Goal: Find specific page/section: Find specific page/section

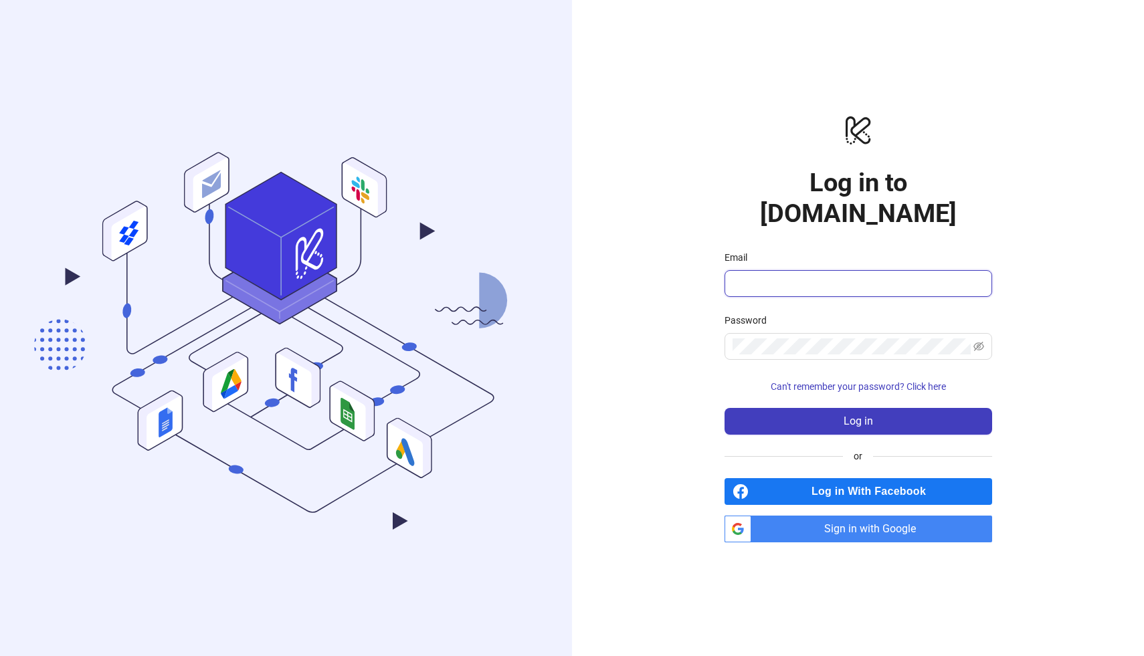
type input "**********"
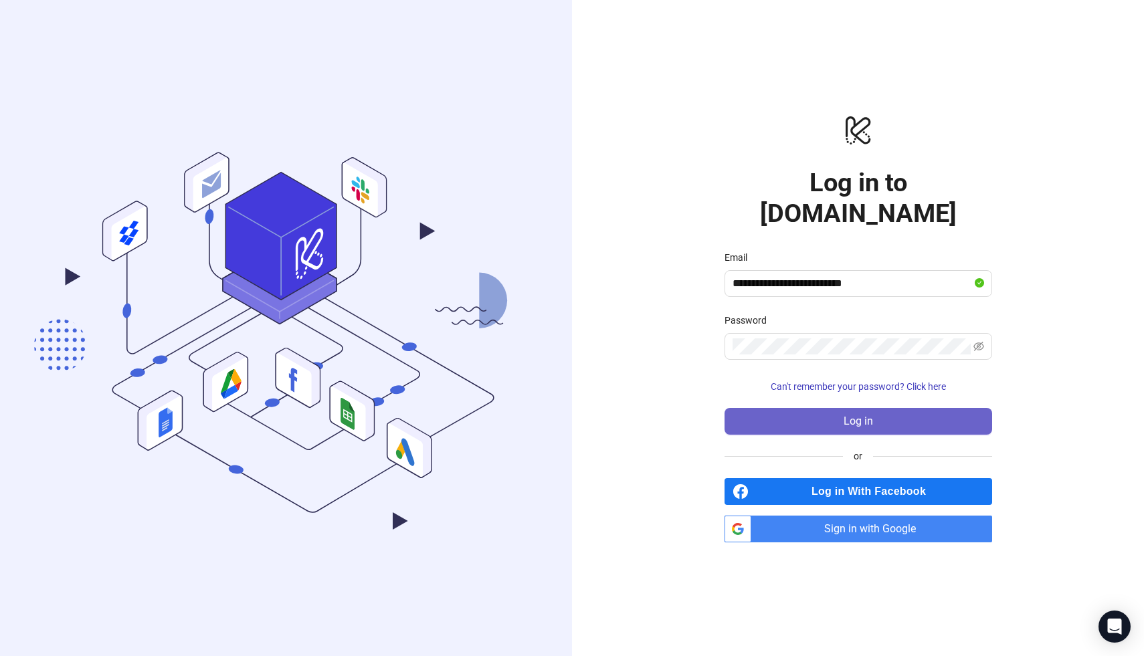
click at [881, 408] on button "Log in" at bounding box center [858, 421] width 268 height 27
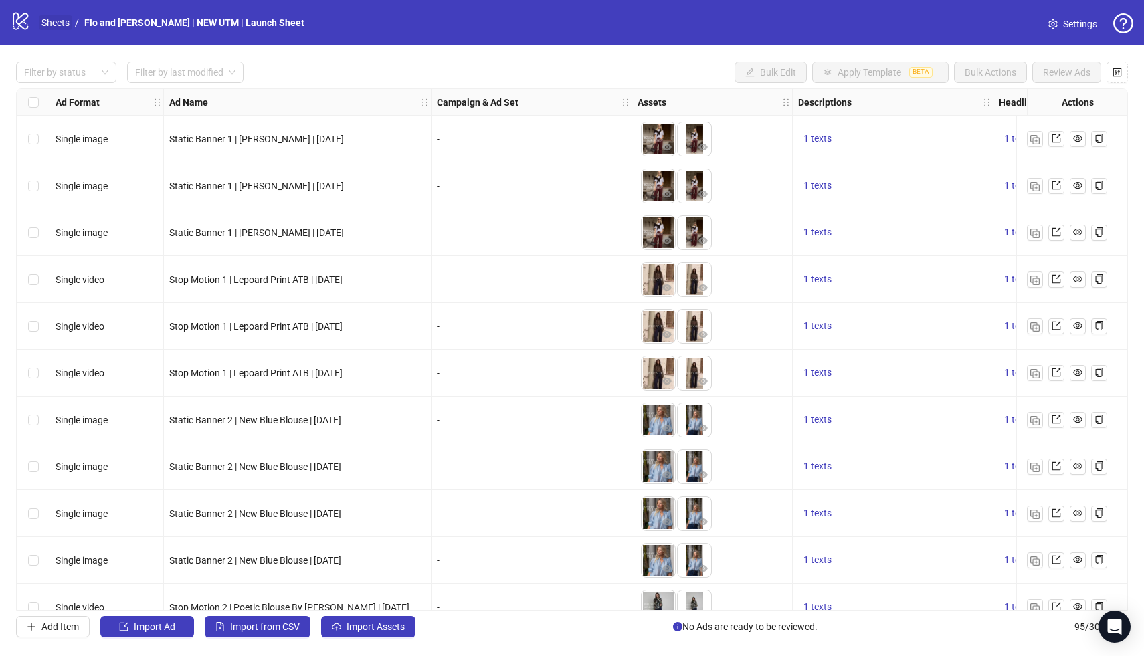
click at [48, 20] on link "Sheets" at bounding box center [55, 22] width 33 height 15
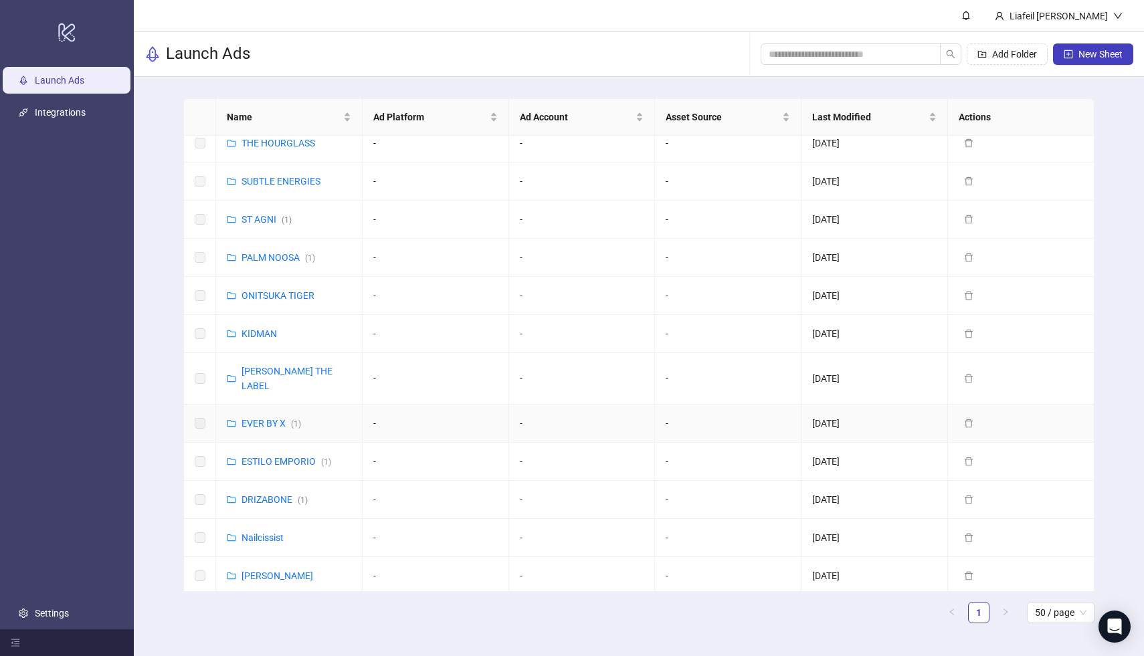
scroll to position [124, 0]
click at [282, 294] on link "ONITSUKA TIGER" at bounding box center [277, 297] width 73 height 11
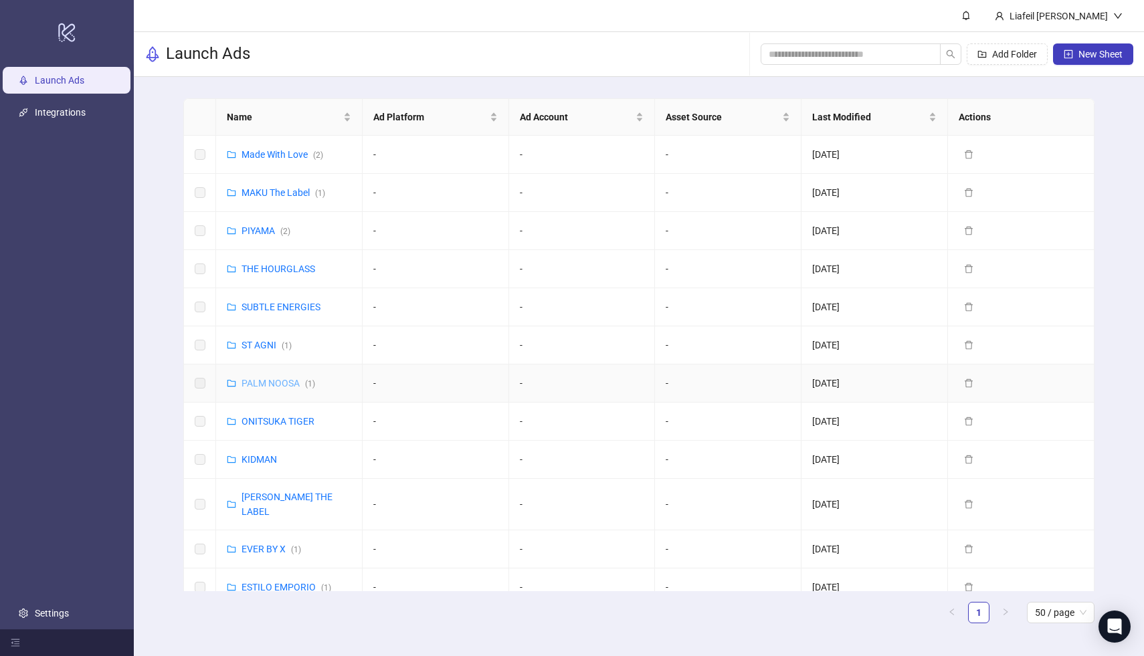
click at [272, 383] on link "PALM NOOSA ( 1 )" at bounding box center [278, 383] width 74 height 11
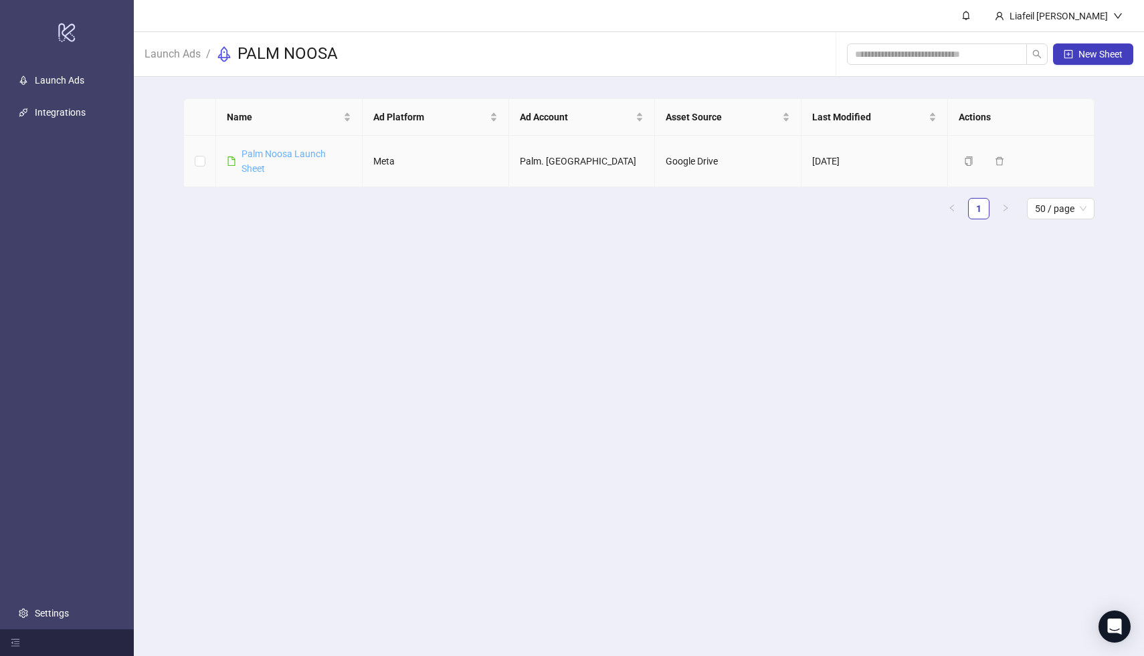
click at [273, 157] on link "Palm Noosa Launch Sheet" at bounding box center [283, 161] width 84 height 25
